Goal: Task Accomplishment & Management: Manage account settings

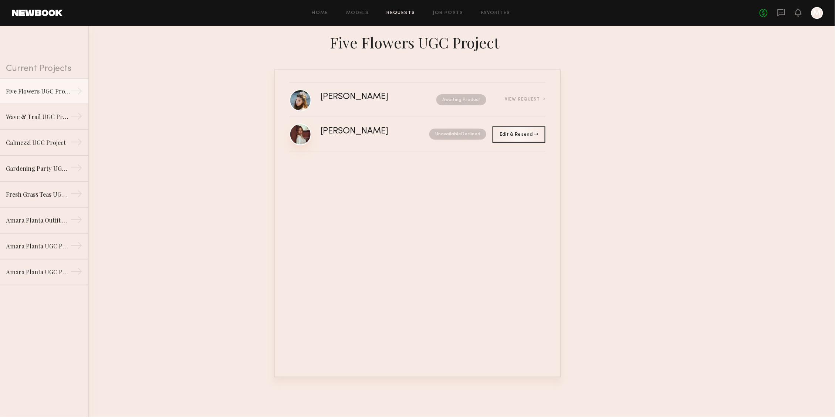
click at [298, 131] on link at bounding box center [301, 135] width 22 height 22
click at [389, 100] on div "[PERSON_NAME]" at bounding box center [366, 97] width 92 height 9
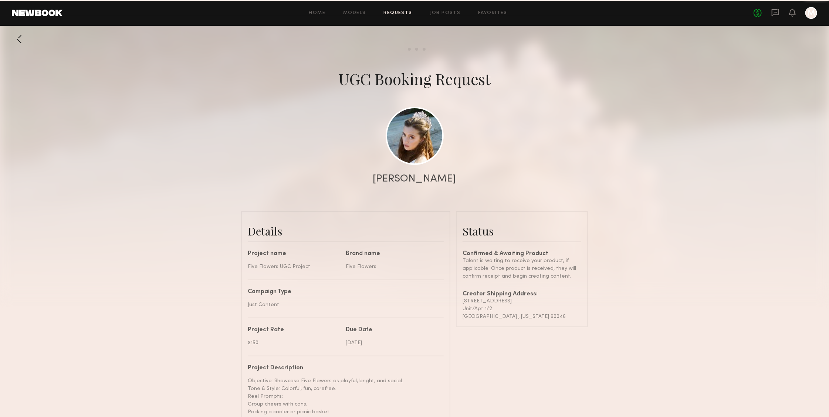
scroll to position [553, 0]
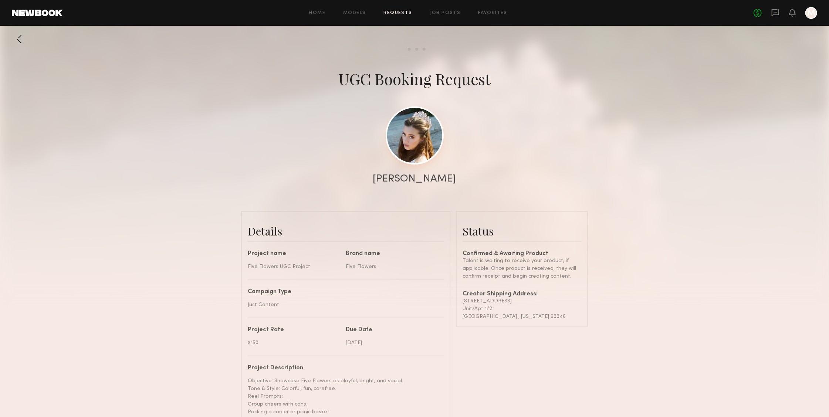
click at [427, 145] on link at bounding box center [415, 136] width 58 height 58
click at [406, 11] on link "Requests" at bounding box center [398, 13] width 28 height 5
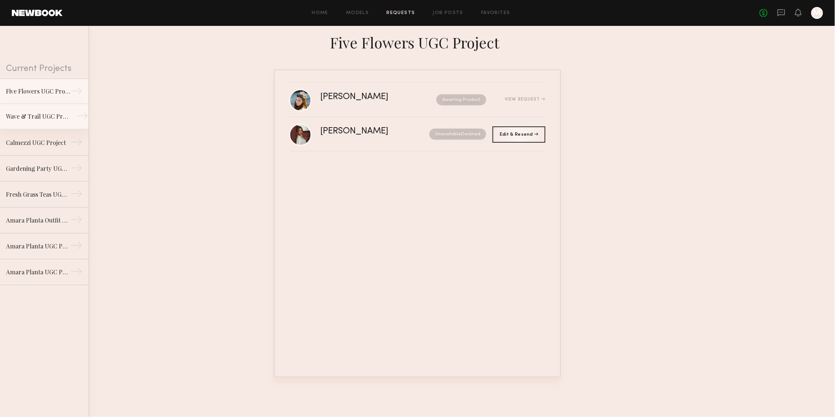
click at [51, 122] on link "Wave & Trail UGC Project →" at bounding box center [44, 117] width 88 height 26
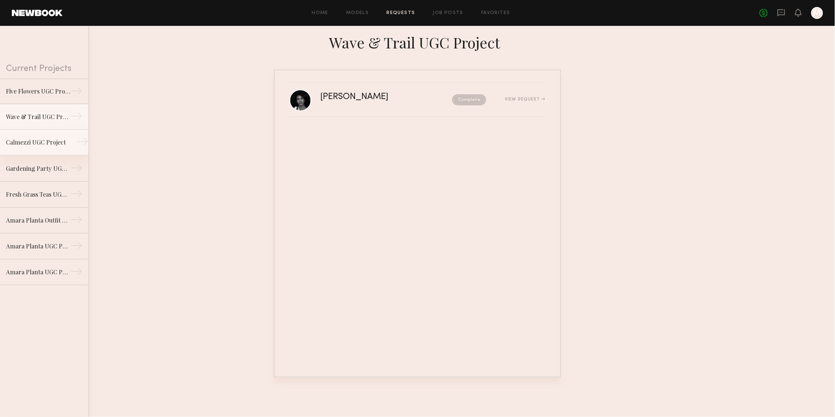
click at [48, 142] on div "Calmezzi UGC Project" at bounding box center [38, 142] width 64 height 9
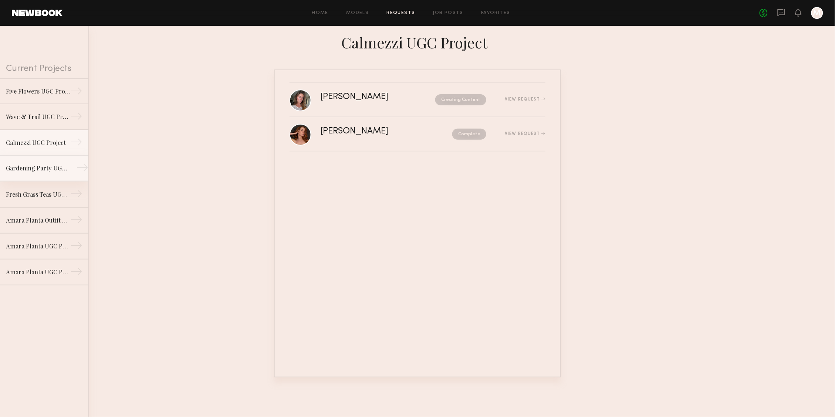
click at [40, 168] on div "Gardening Party UGC Project" at bounding box center [38, 168] width 64 height 9
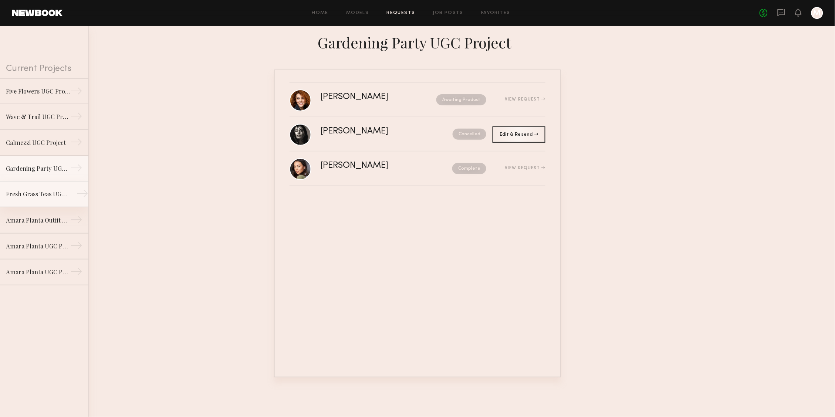
click at [38, 194] on div "Fresh Grass Teas UGC Project" at bounding box center [38, 194] width 64 height 9
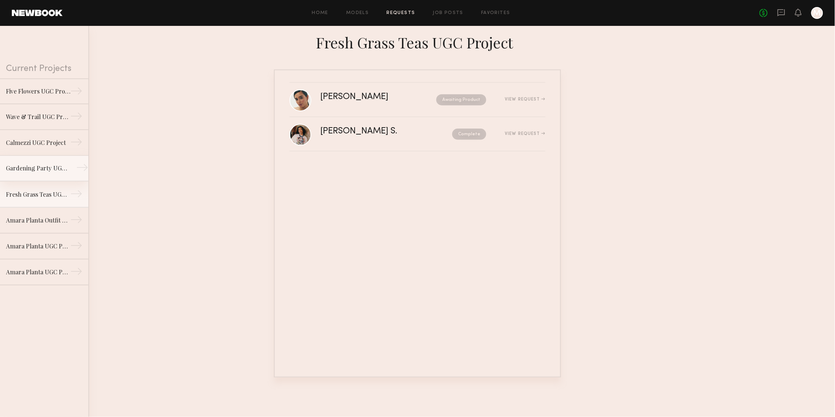
click at [51, 167] on div "Gardening Party UGC Project" at bounding box center [38, 168] width 64 height 9
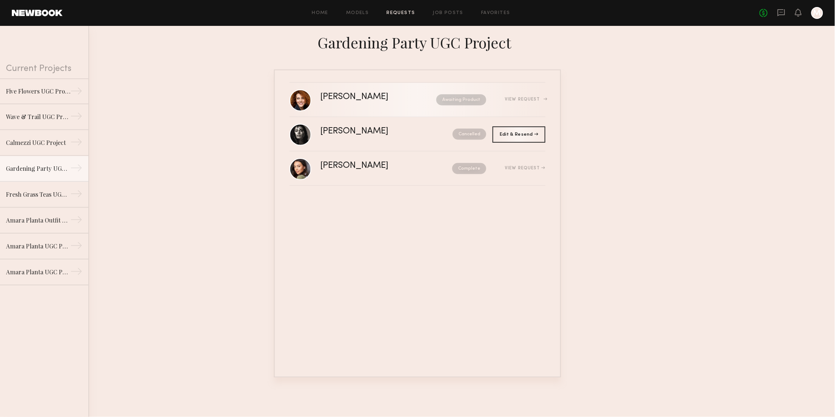
click at [366, 95] on div "Stephee B." at bounding box center [366, 97] width 92 height 9
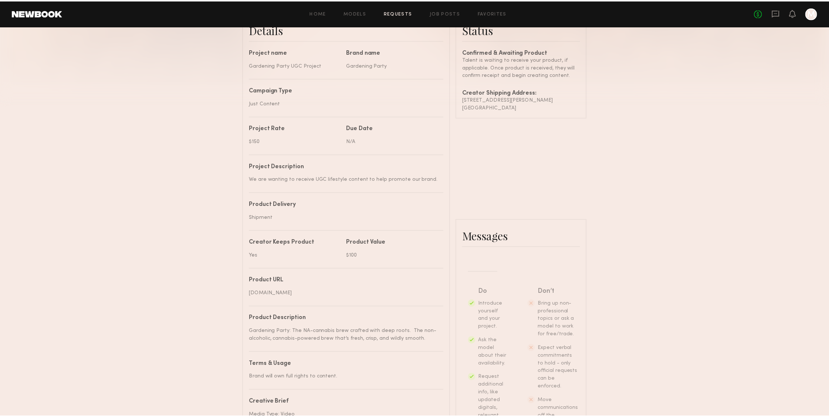
scroll to position [201, 0]
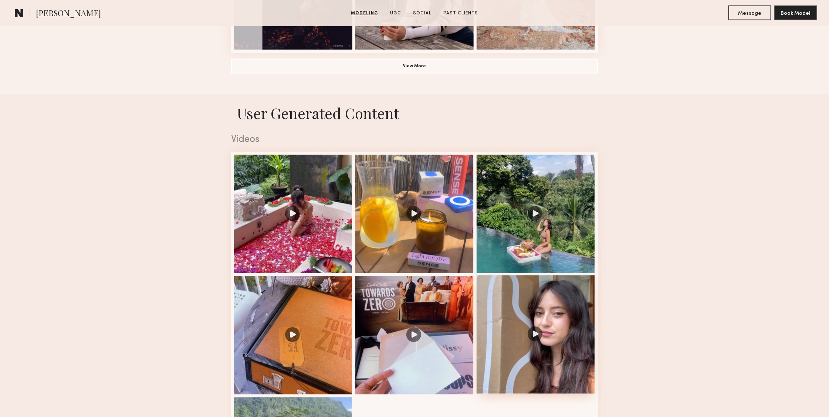
scroll to position [738, 0]
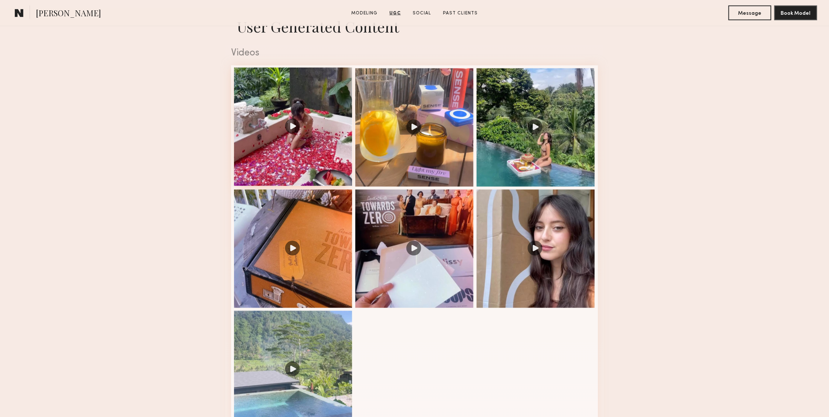
click at [306, 172] on div at bounding box center [293, 127] width 118 height 118
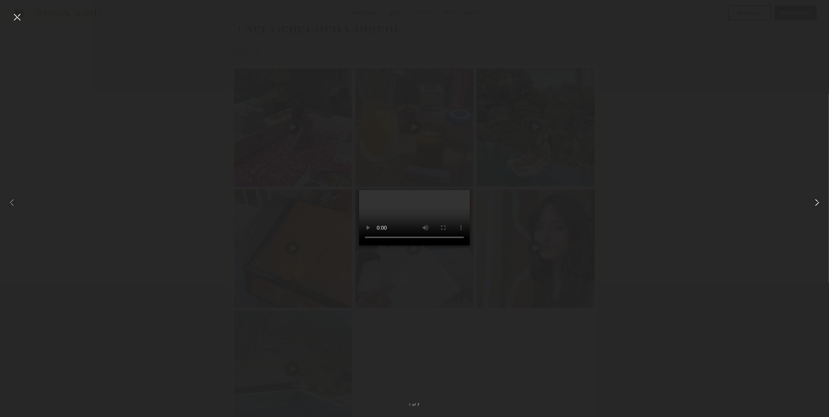
click at [813, 201] on common-icon at bounding box center [818, 203] width 12 height 12
click at [21, 16] on div at bounding box center [17, 17] width 12 height 12
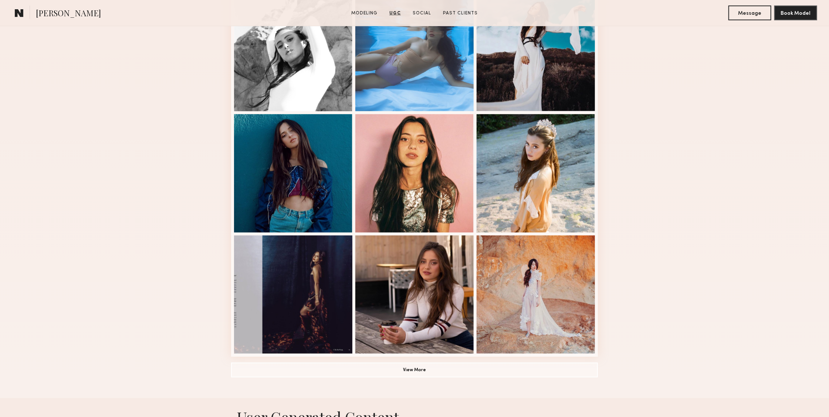
scroll to position [0, 0]
